Goal: Navigation & Orientation: Understand site structure

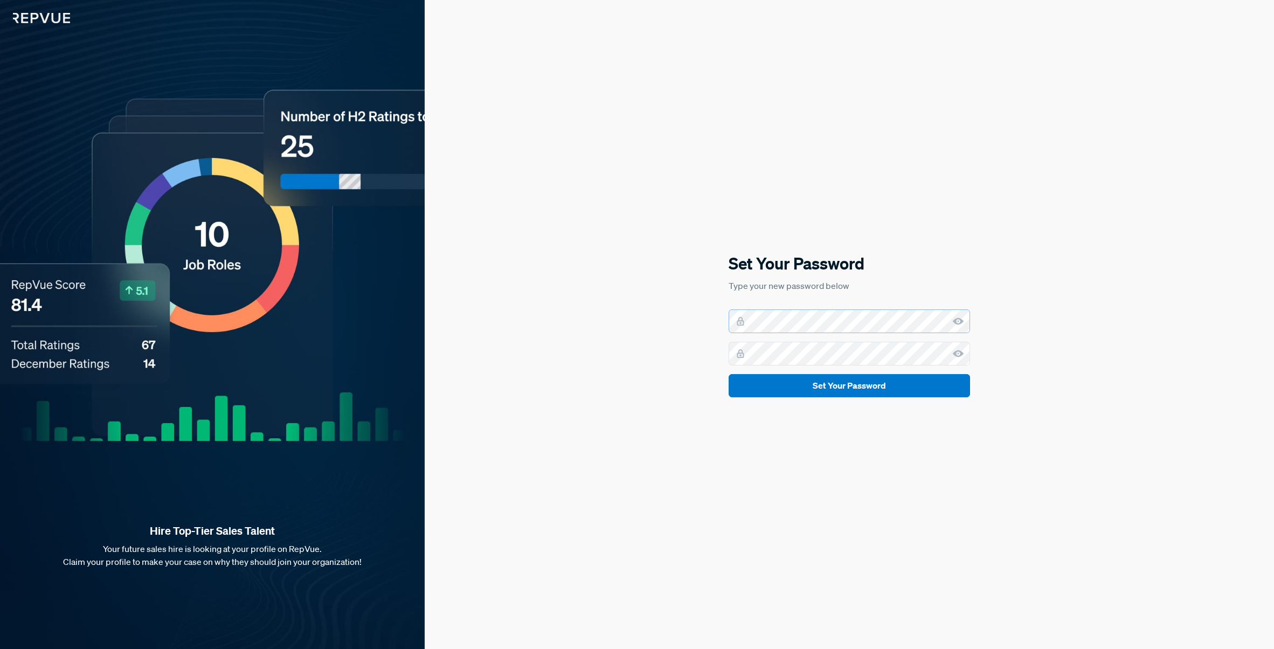
click at [712, 314] on div "Set Your Password Type your new password below Set Your Password" at bounding box center [849, 324] width 849 height 649
click at [687, 316] on div "Set Your Password Type your new password below Set Your Password" at bounding box center [849, 324] width 849 height 649
click at [961, 351] on use at bounding box center [958, 353] width 11 height 7
click at [955, 324] on icon at bounding box center [958, 321] width 11 height 11
click at [896, 384] on button "Set Your Password" at bounding box center [848, 385] width 241 height 23
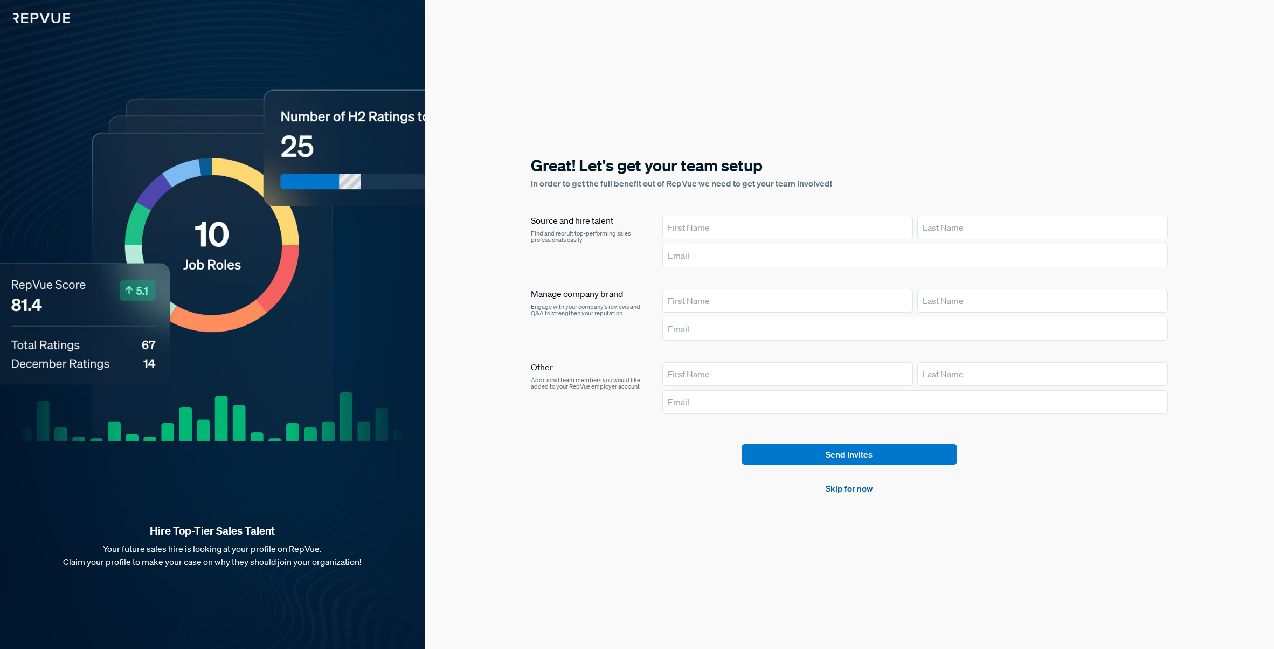
click at [852, 492] on link "Skip for now" at bounding box center [848, 488] width 47 height 13
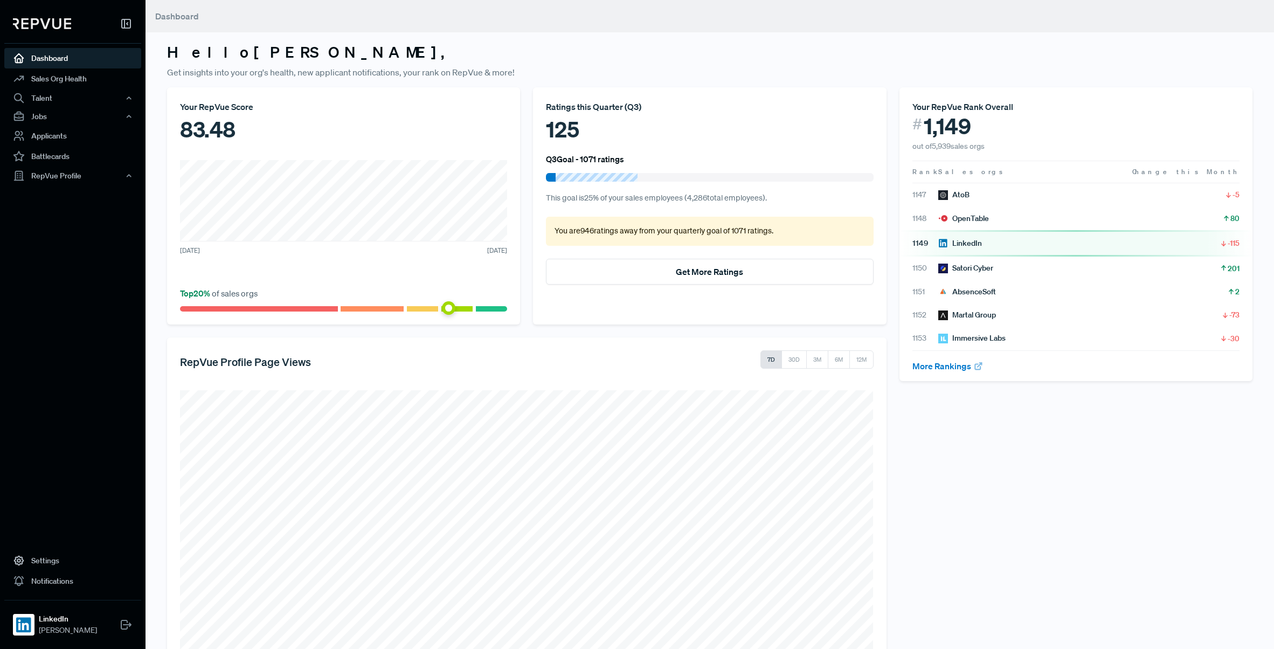
scroll to position [118, 0]
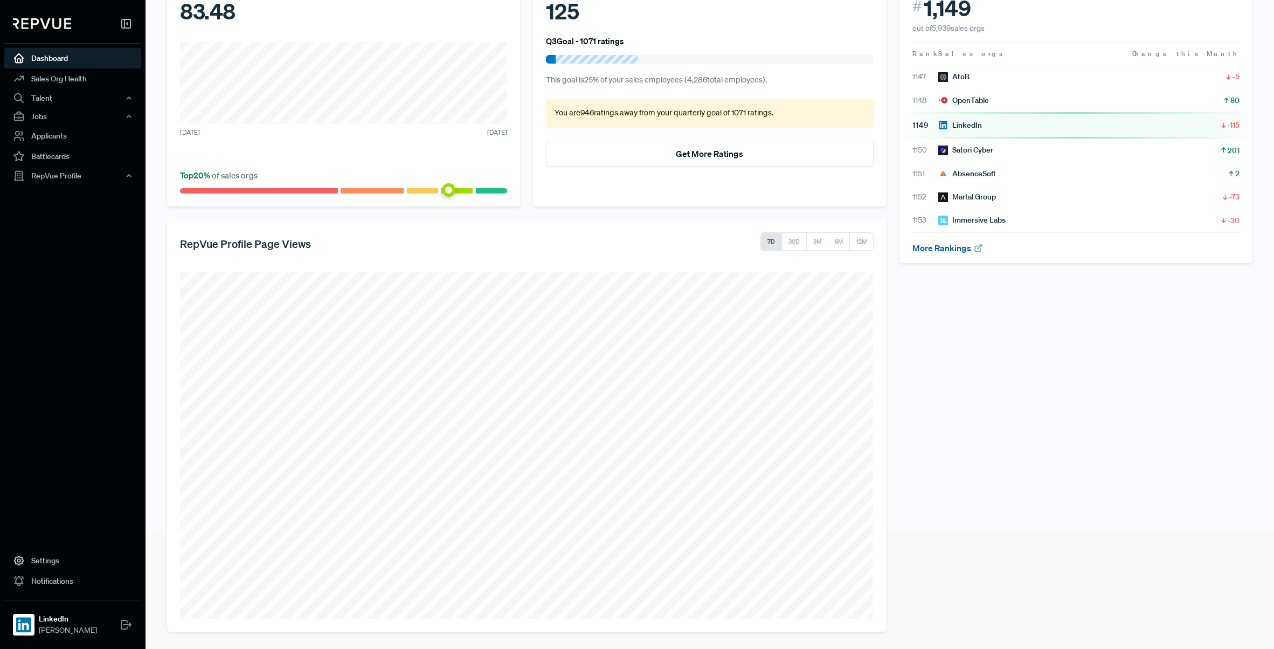
click at [966, 249] on link "More Rankings" at bounding box center [947, 247] width 71 height 11
click at [87, 97] on div "Talent" at bounding box center [72, 98] width 137 height 18
click at [75, 123] on link "Talent Data" at bounding box center [87, 118] width 137 height 17
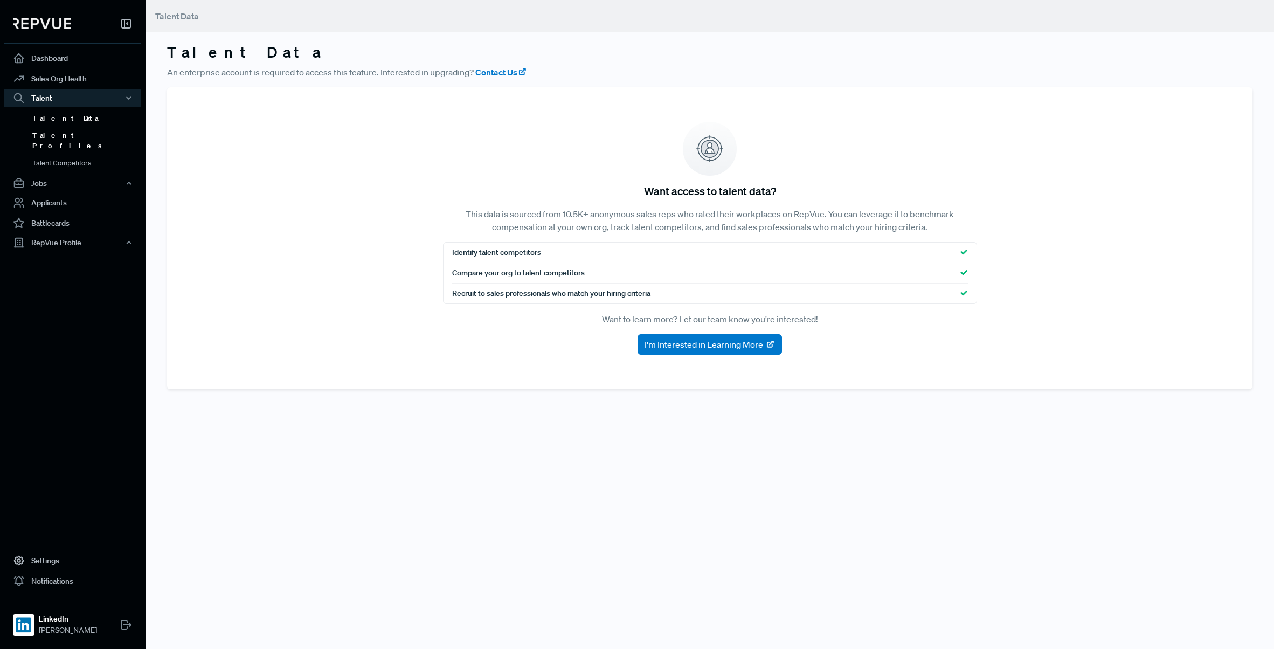
click at [79, 142] on link "Talent Profiles" at bounding box center [87, 140] width 137 height 27
click at [75, 128] on link "Talent Profiles" at bounding box center [87, 140] width 137 height 27
click at [72, 116] on link "Talent Data" at bounding box center [87, 118] width 137 height 17
click at [80, 153] on link "Talent Competitors" at bounding box center [87, 157] width 137 height 27
click at [48, 81] on link "Sales Org Health" at bounding box center [72, 78] width 137 height 20
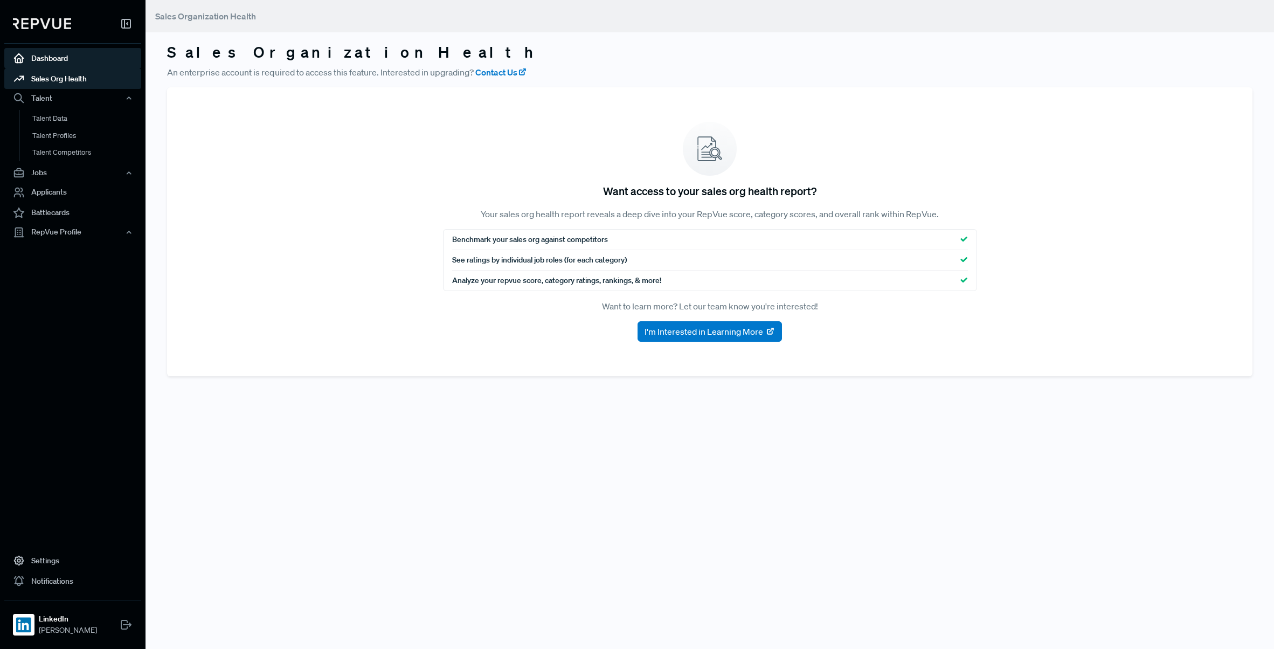
click at [50, 56] on link "Dashboard" at bounding box center [72, 58] width 137 height 20
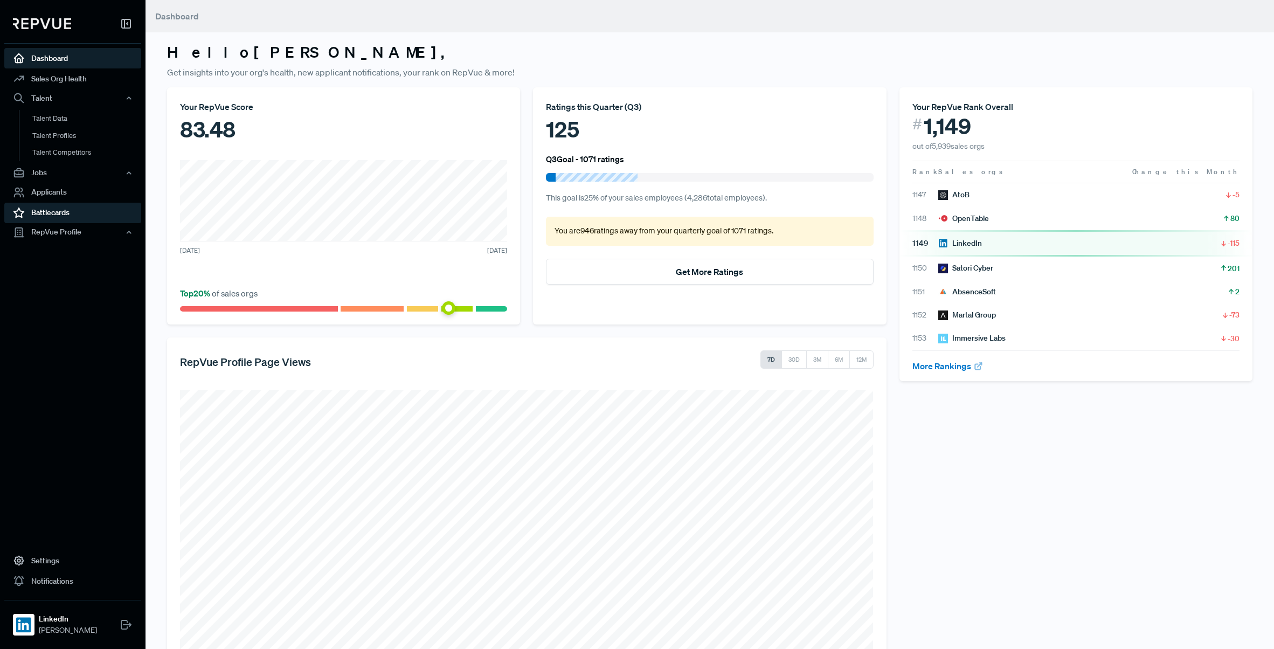
click at [95, 209] on link "Battlecards" at bounding box center [72, 213] width 137 height 20
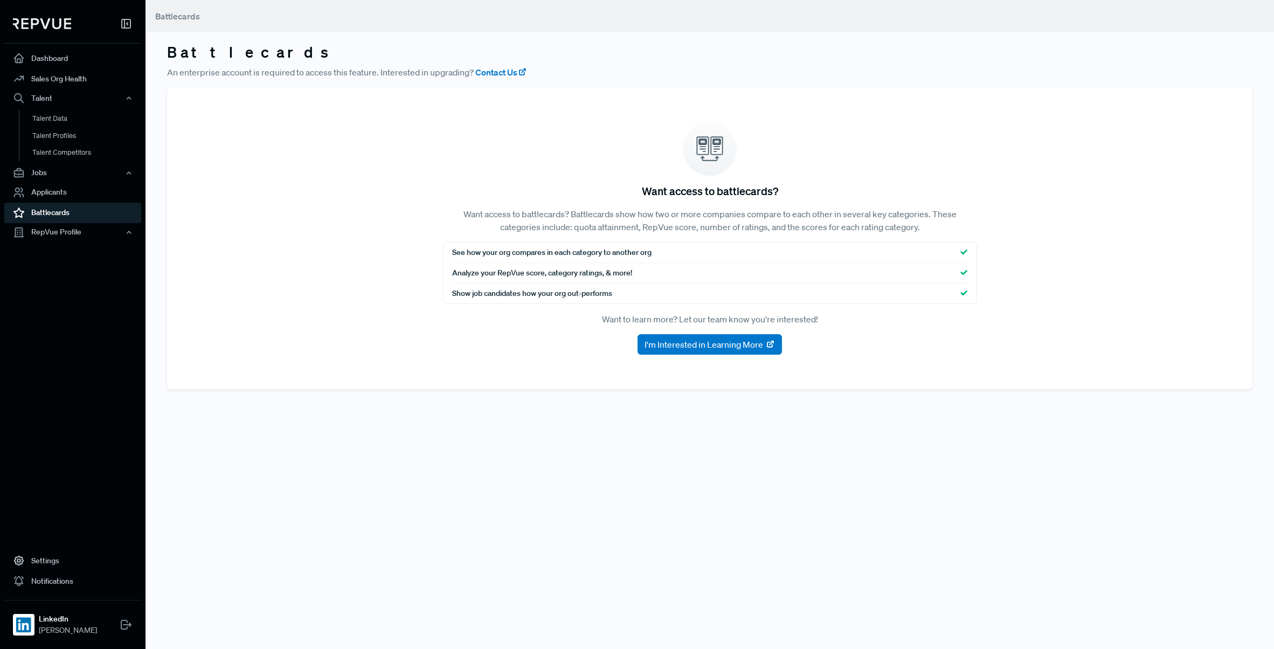
click at [563, 250] on span "See how your org compares in each category to another org" at bounding box center [551, 252] width 199 height 11
click at [90, 71] on link "Sales Org Health" at bounding box center [72, 78] width 137 height 20
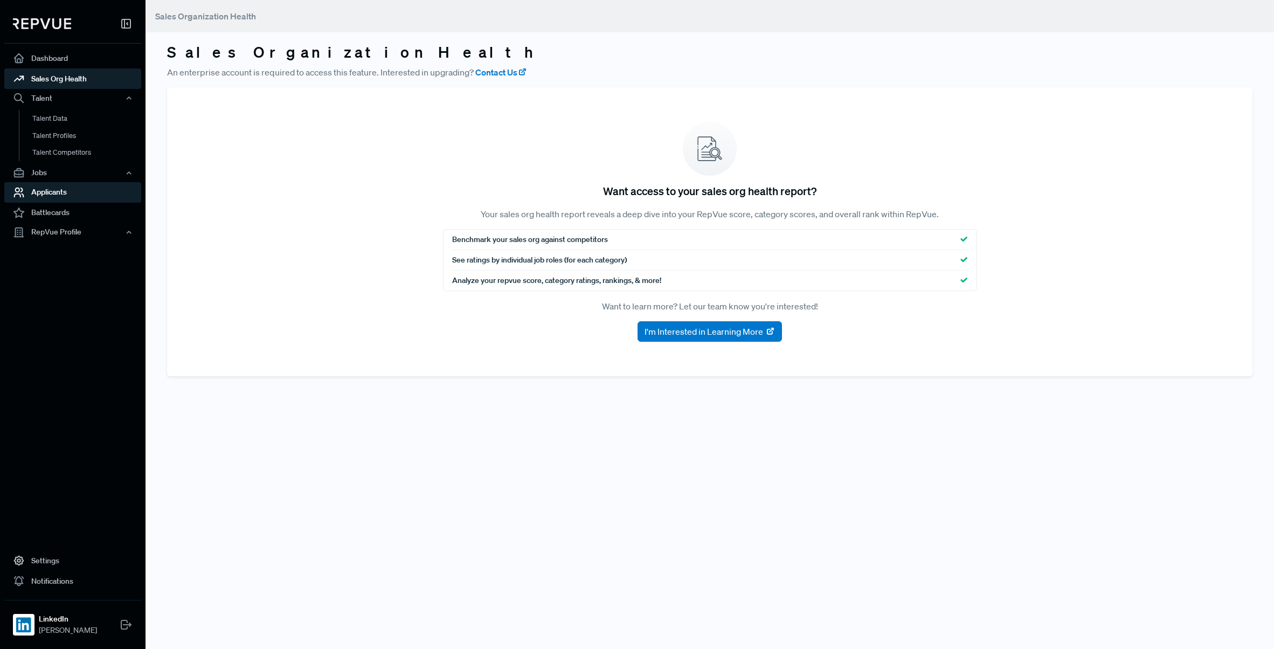
click at [77, 188] on link "Applicants" at bounding box center [72, 192] width 137 height 20
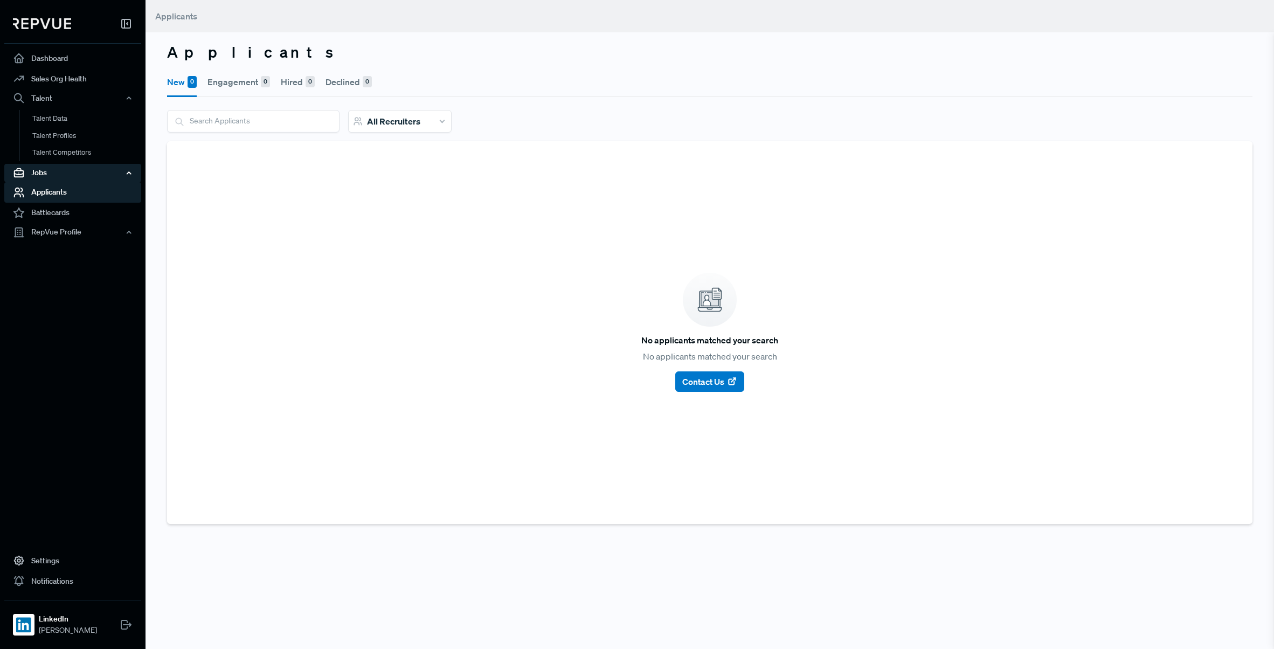
click at [64, 168] on div "Jobs" at bounding box center [72, 173] width 137 height 18
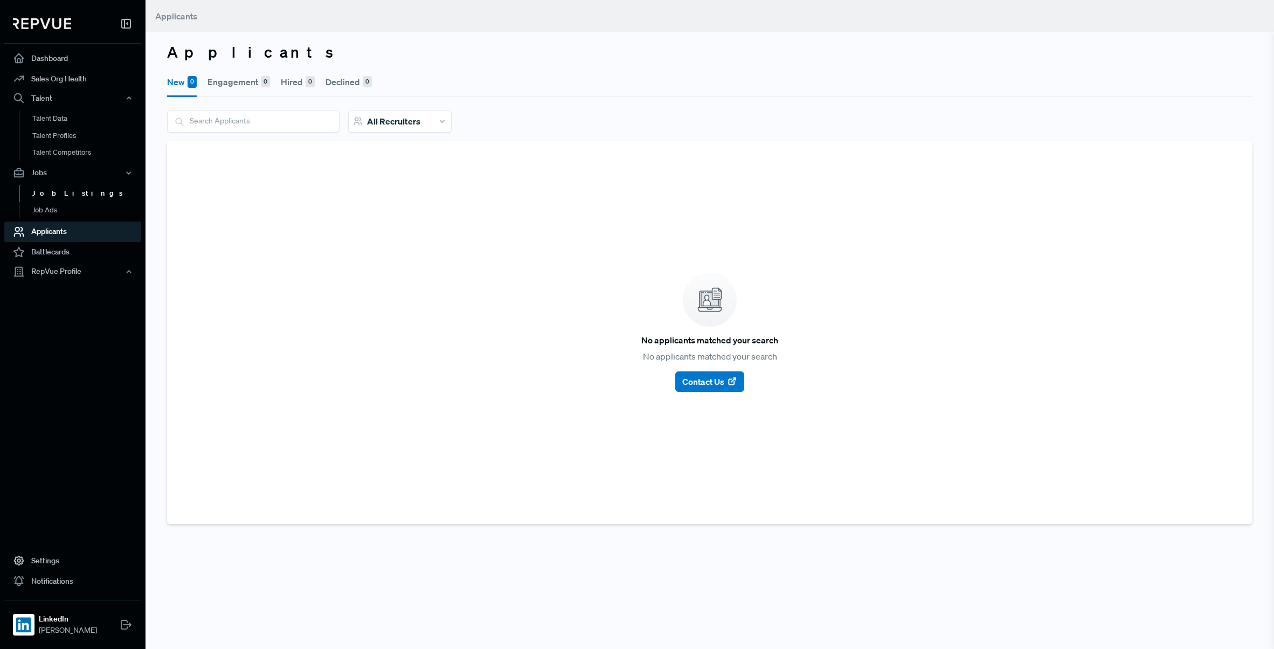
click at [65, 195] on link "Job Listings" at bounding box center [87, 193] width 137 height 17
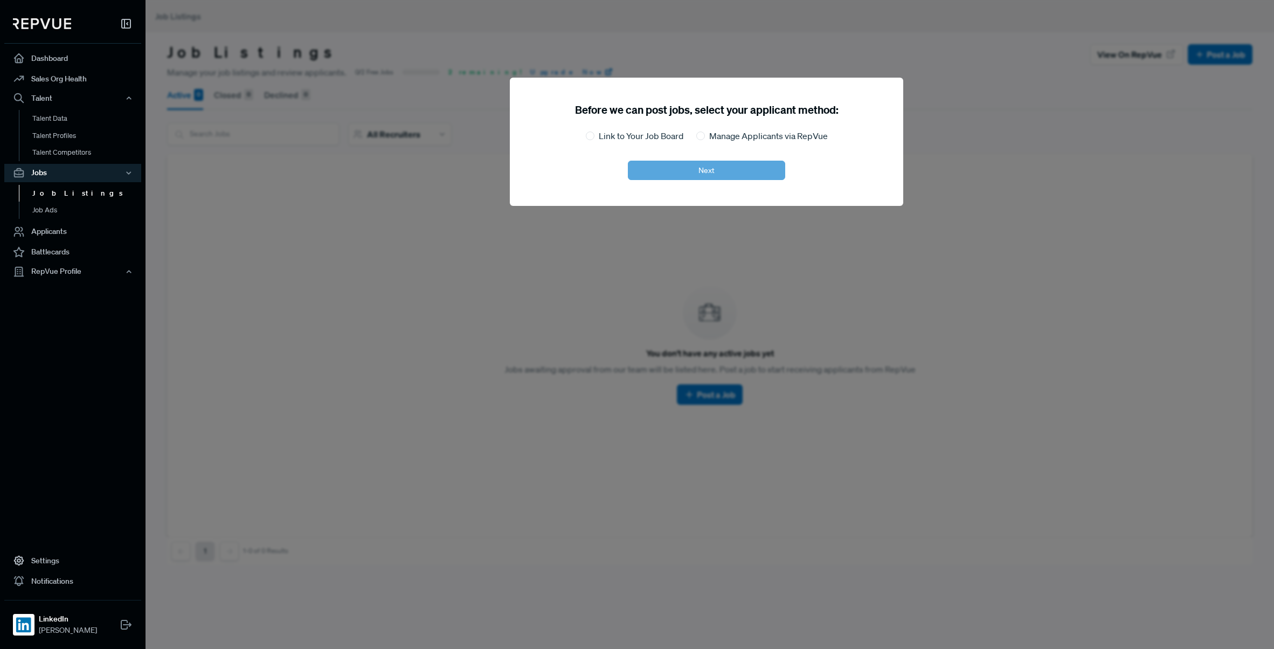
click at [493, 186] on div at bounding box center [782, 324] width 1274 height 649
click at [265, 476] on div at bounding box center [782, 324] width 1274 height 649
click at [719, 159] on div "Before we can post jobs, select your applicant method: Link to Your Job Board M…" at bounding box center [706, 142] width 393 height 128
click at [54, 120] on link "Talent Data" at bounding box center [87, 118] width 137 height 17
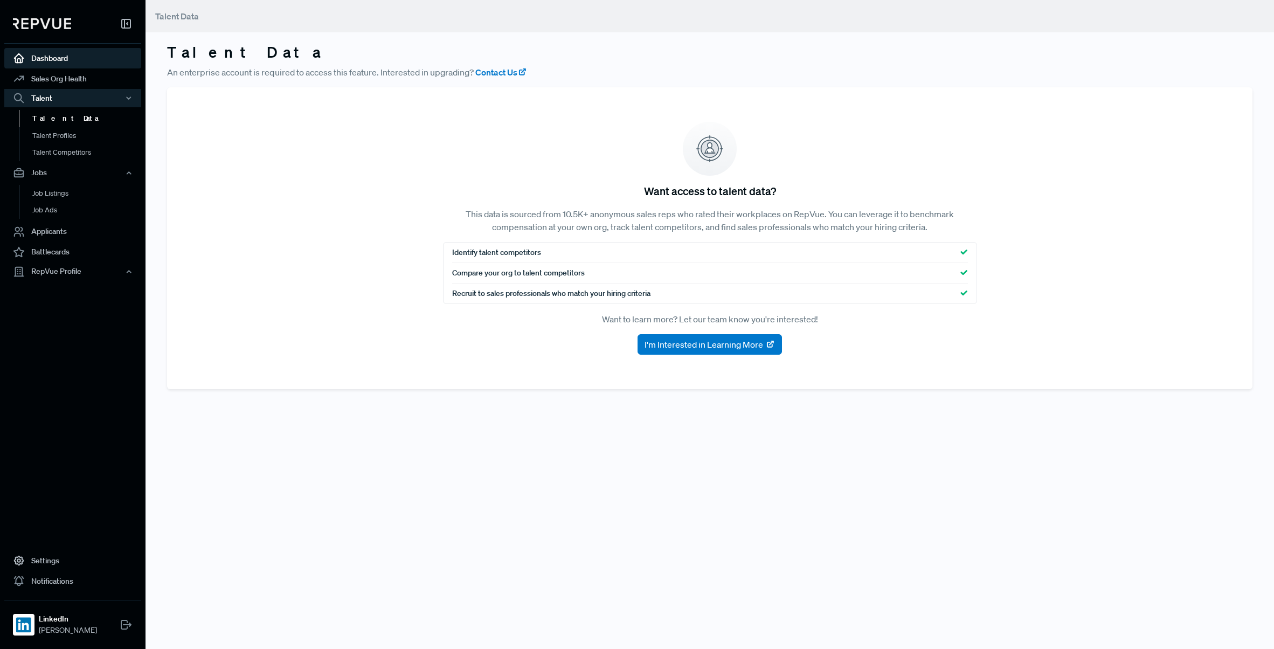
click at [58, 60] on link "Dashboard" at bounding box center [72, 58] width 137 height 20
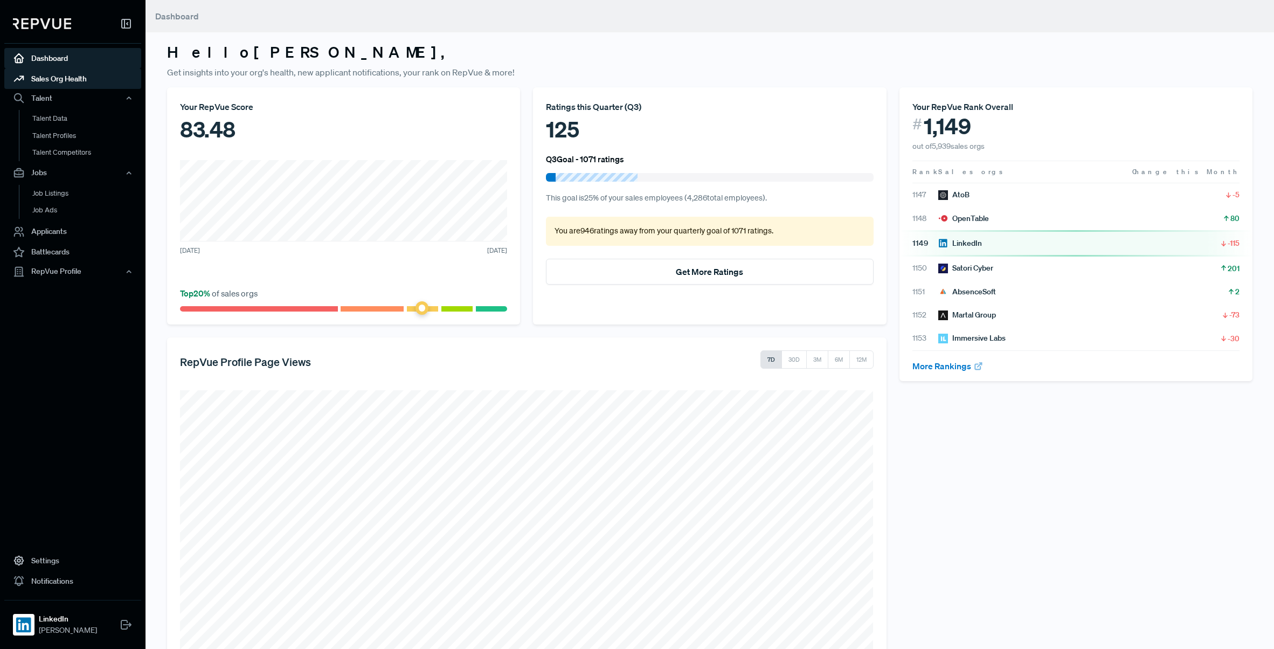
click at [56, 77] on link "Sales Org Health" at bounding box center [72, 78] width 137 height 20
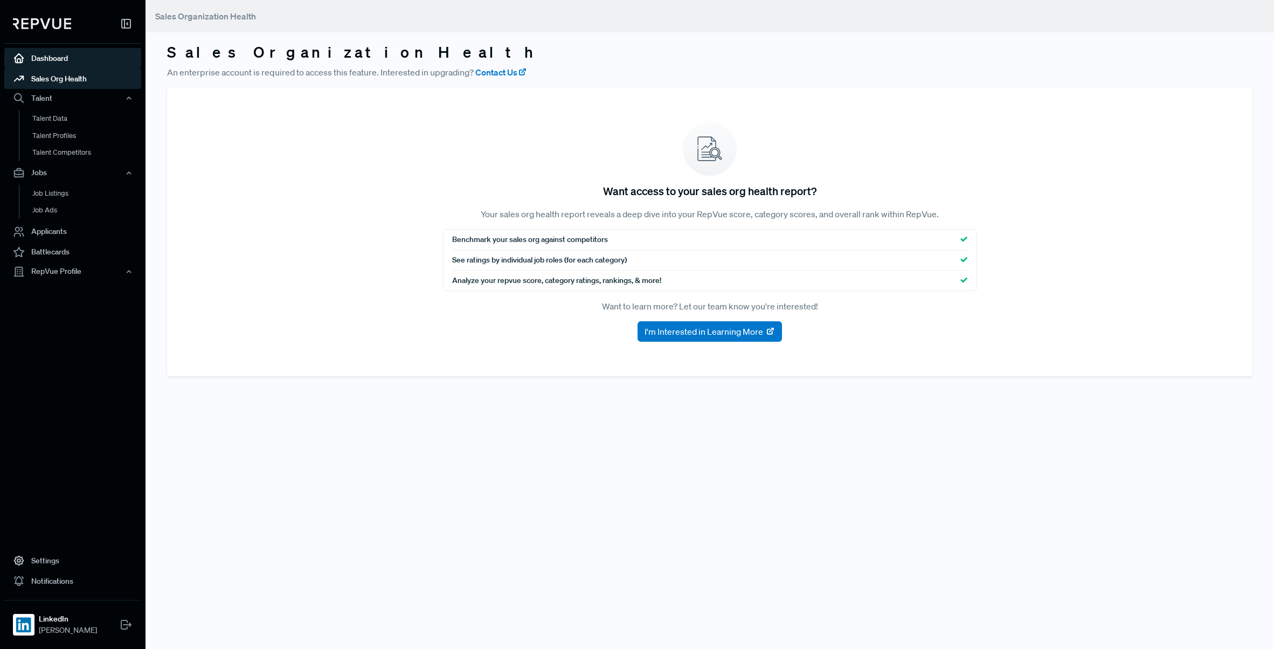
click at [57, 61] on link "Dashboard" at bounding box center [72, 58] width 137 height 20
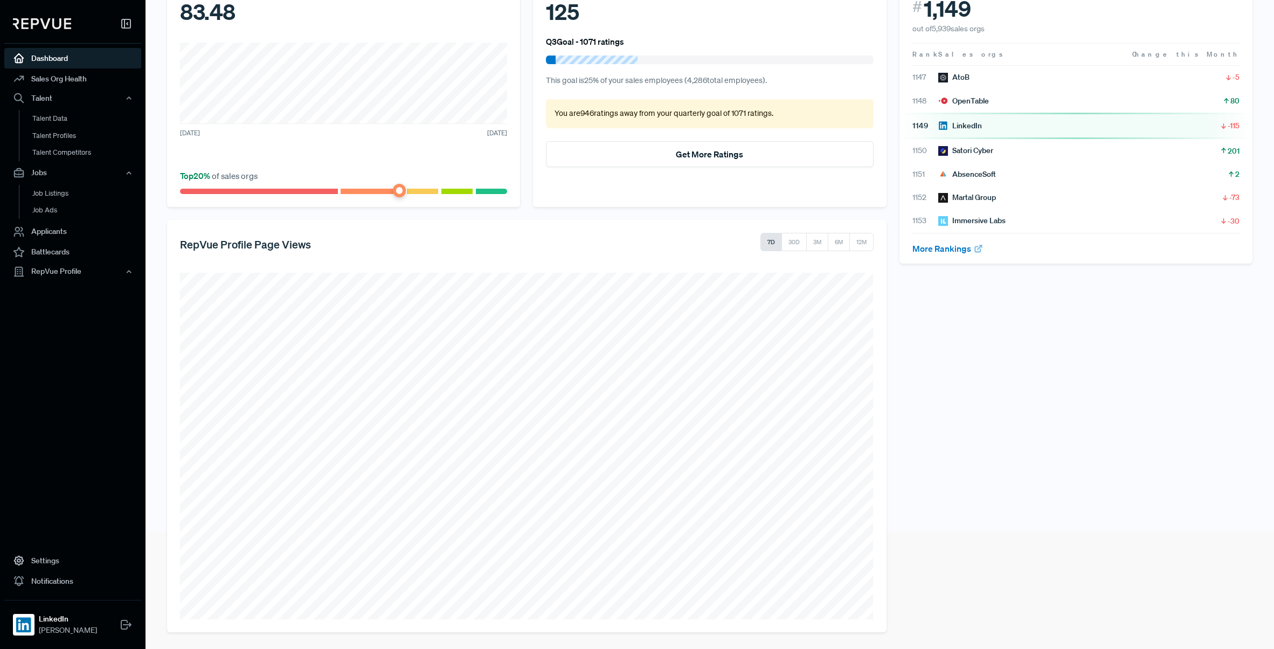
scroll to position [118, 0]
click at [975, 248] on icon at bounding box center [978, 248] width 11 height 11
